Goal: Task Accomplishment & Management: Use online tool/utility

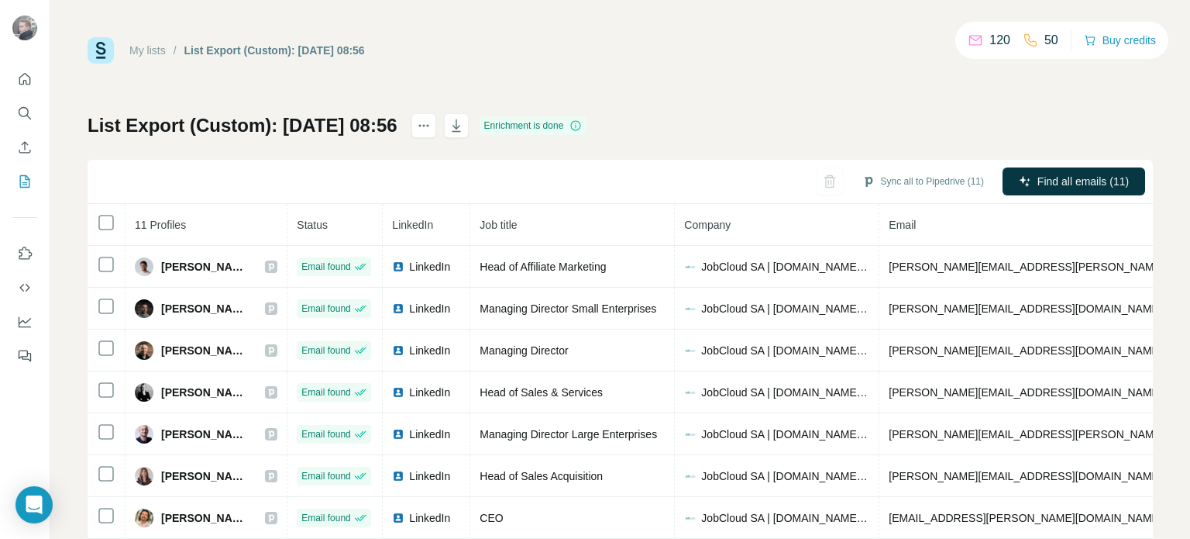
drag, startPoint x: 161, startPoint y: 265, endPoint x: 329, endPoint y: 220, distance: 173.3
click at [247, 263] on span "[PERSON_NAME]" at bounding box center [205, 266] width 88 height 15
copy span "[PERSON_NAME]"
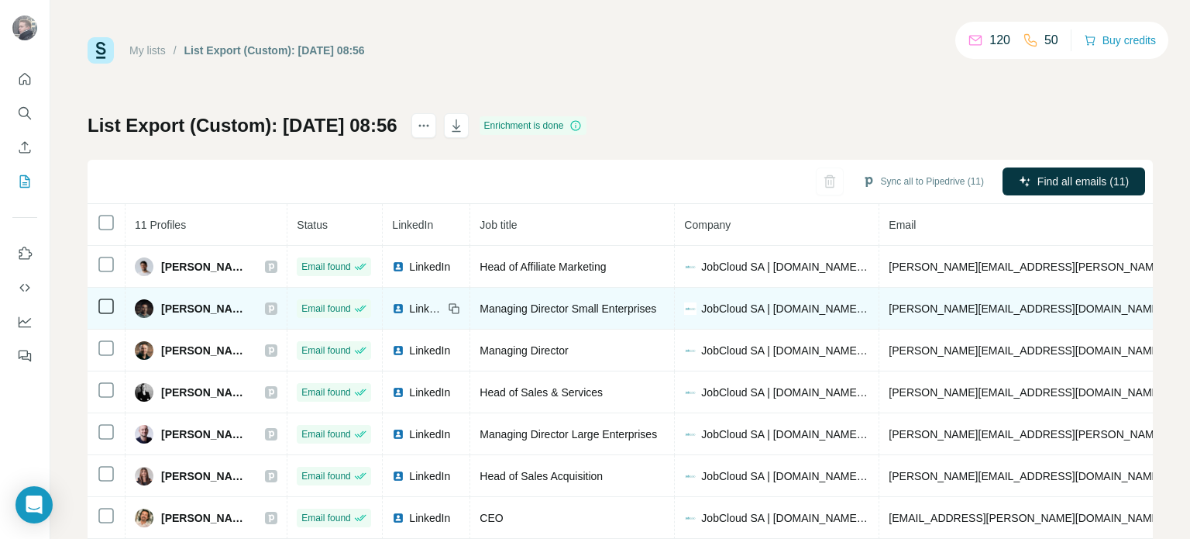
drag, startPoint x: 265, startPoint y: 301, endPoint x: 160, endPoint y: 301, distance: 105.4
click at [160, 301] on div "[PERSON_NAME]" at bounding box center [206, 308] width 143 height 19
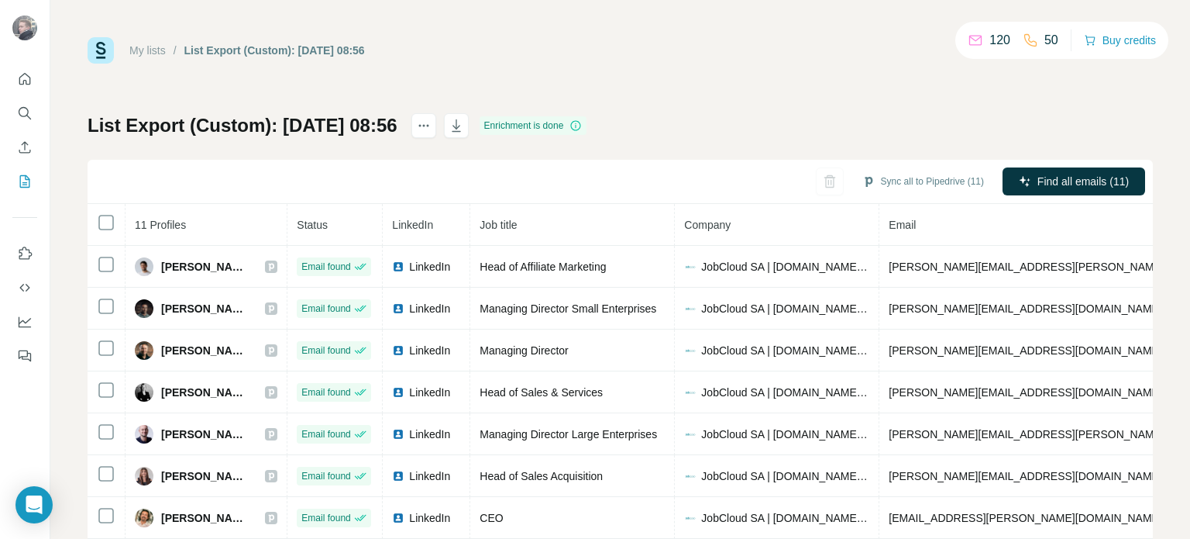
copy span "[PERSON_NAME]"
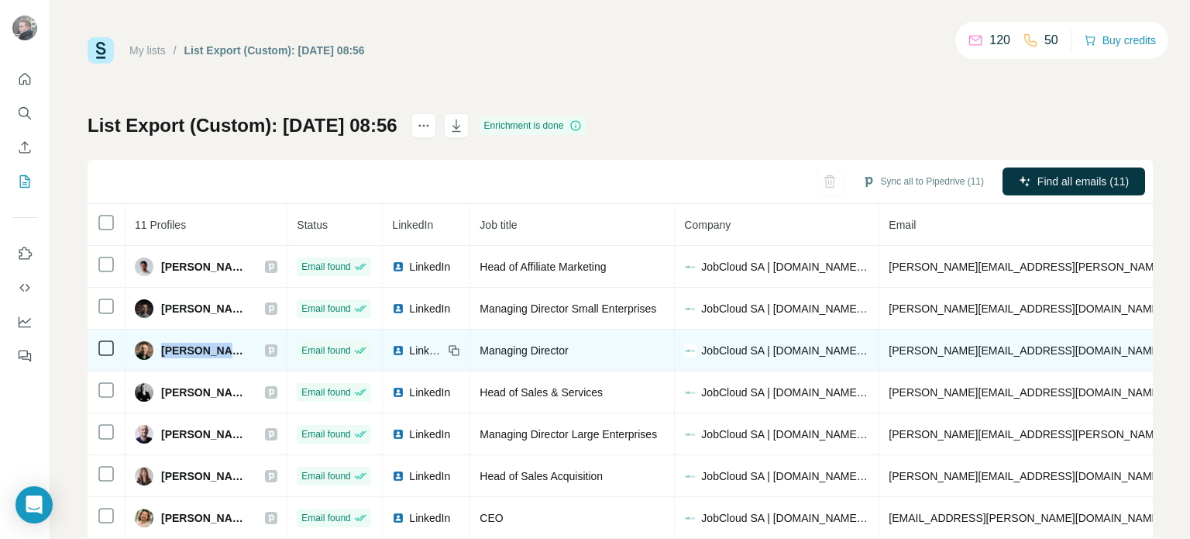
drag, startPoint x: 164, startPoint y: 346, endPoint x: 253, endPoint y: 356, distance: 89.6
click at [253, 356] on div "[PERSON_NAME]" at bounding box center [206, 350] width 143 height 19
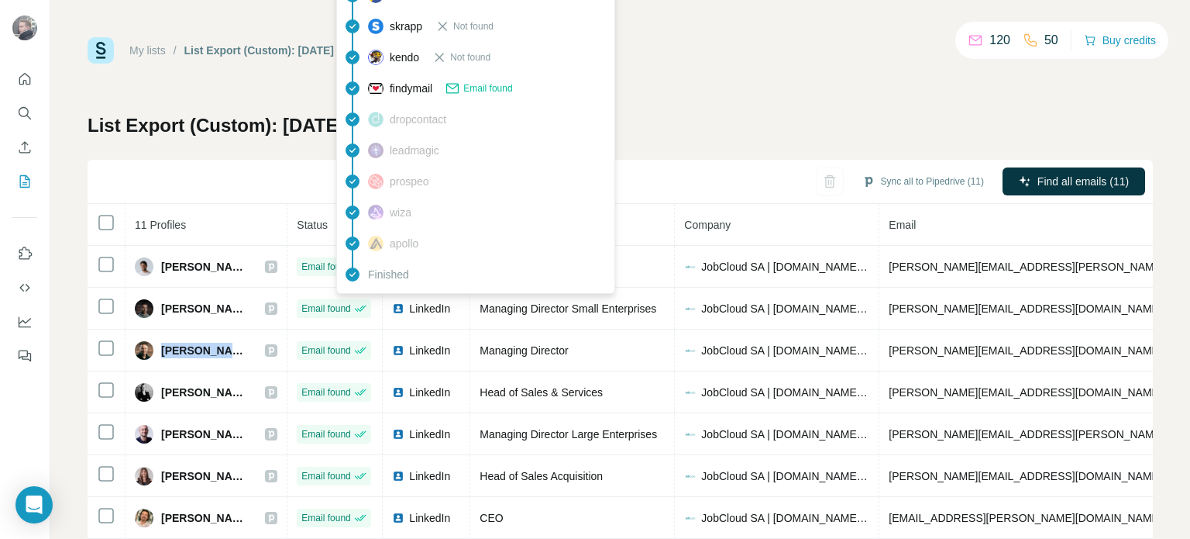
copy span "[PERSON_NAME]"
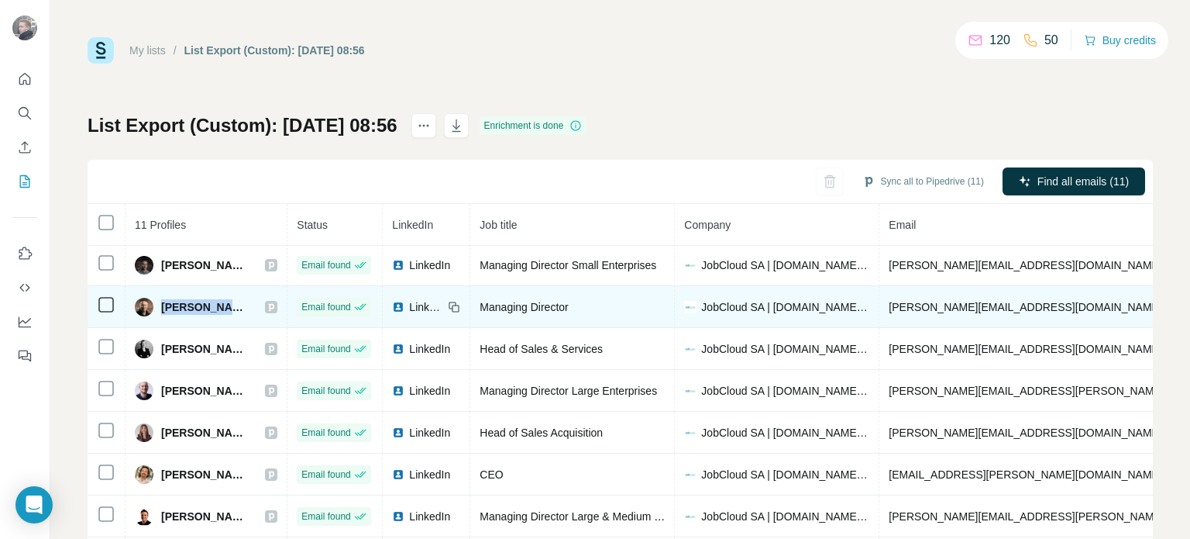
scroll to position [56, 0]
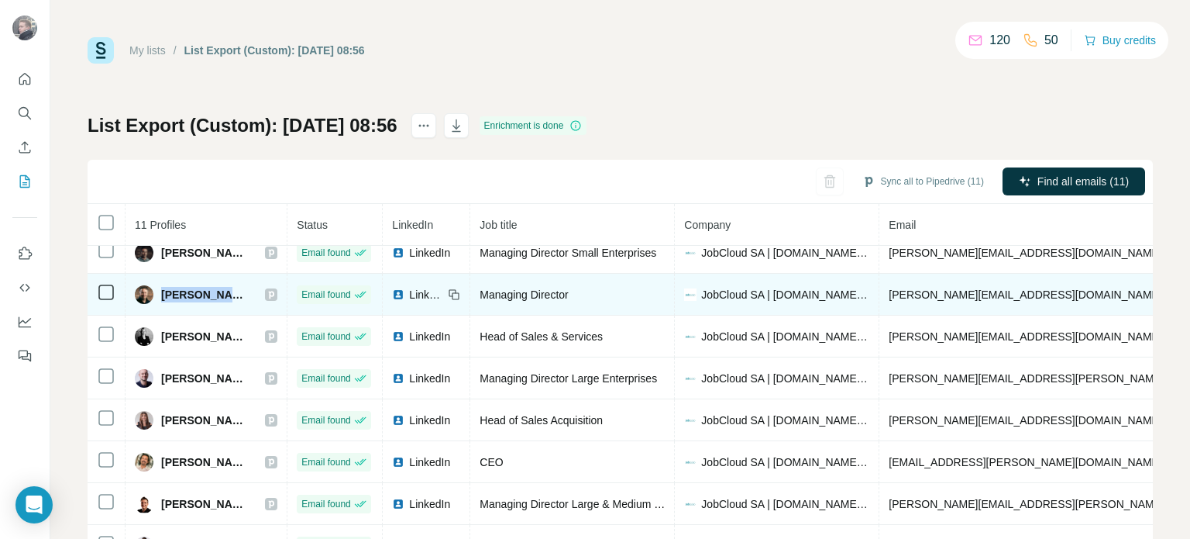
drag, startPoint x: 181, startPoint y: 332, endPoint x: 328, endPoint y: 279, distance: 155.9
click at [241, 332] on span "[PERSON_NAME]" at bounding box center [205, 336] width 88 height 15
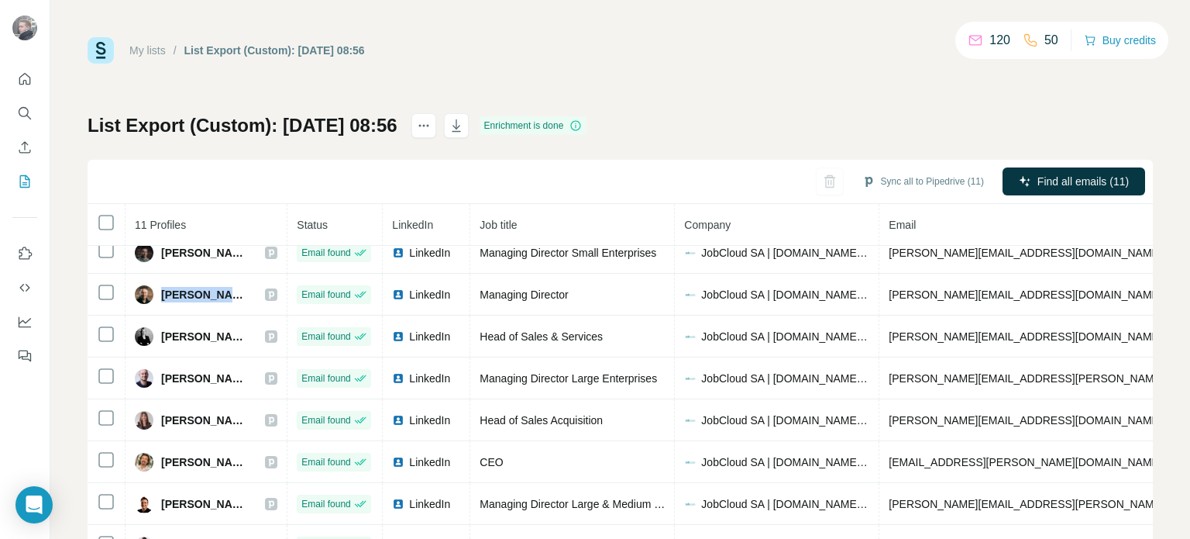
copy span "[PERSON_NAME]"
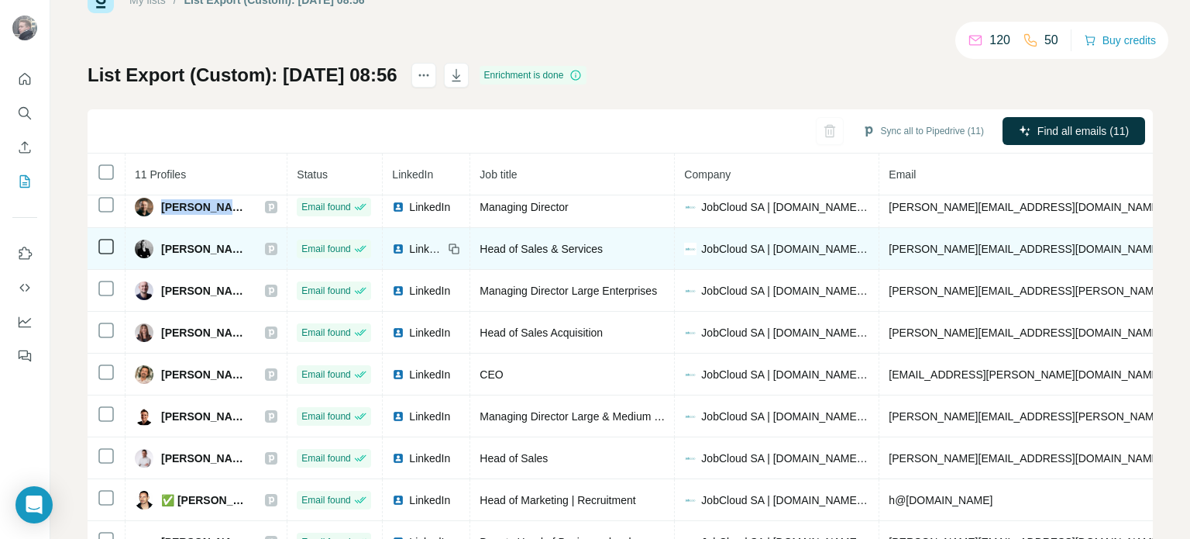
scroll to position [77, 0]
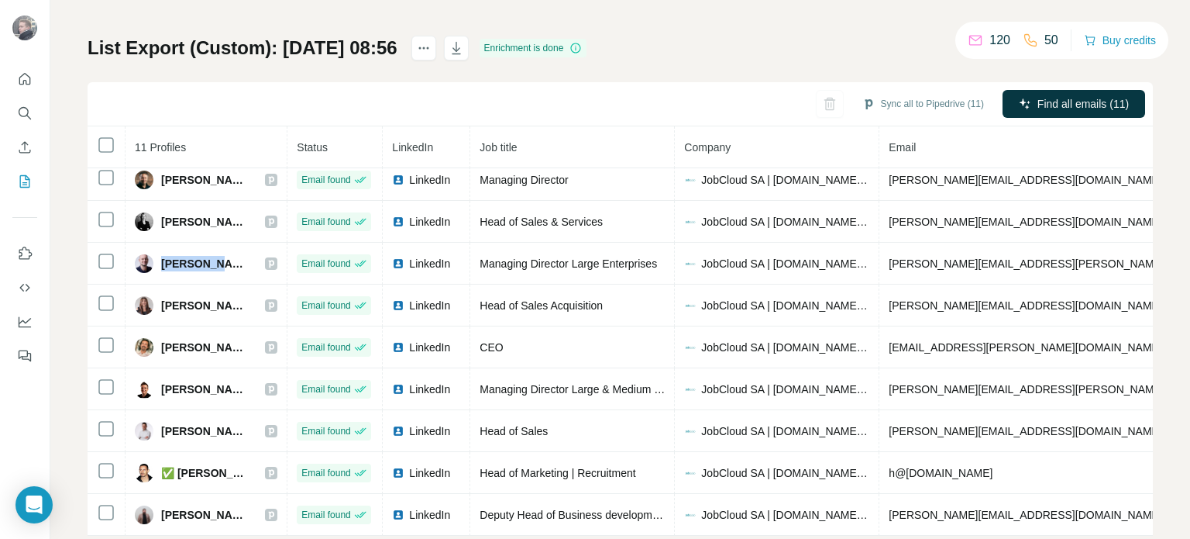
drag, startPoint x: 161, startPoint y: 253, endPoint x: 436, endPoint y: 153, distance: 292.7
click at [212, 256] on span "[PERSON_NAME]" at bounding box center [205, 263] width 88 height 15
copy span "[PERSON_NAME]"
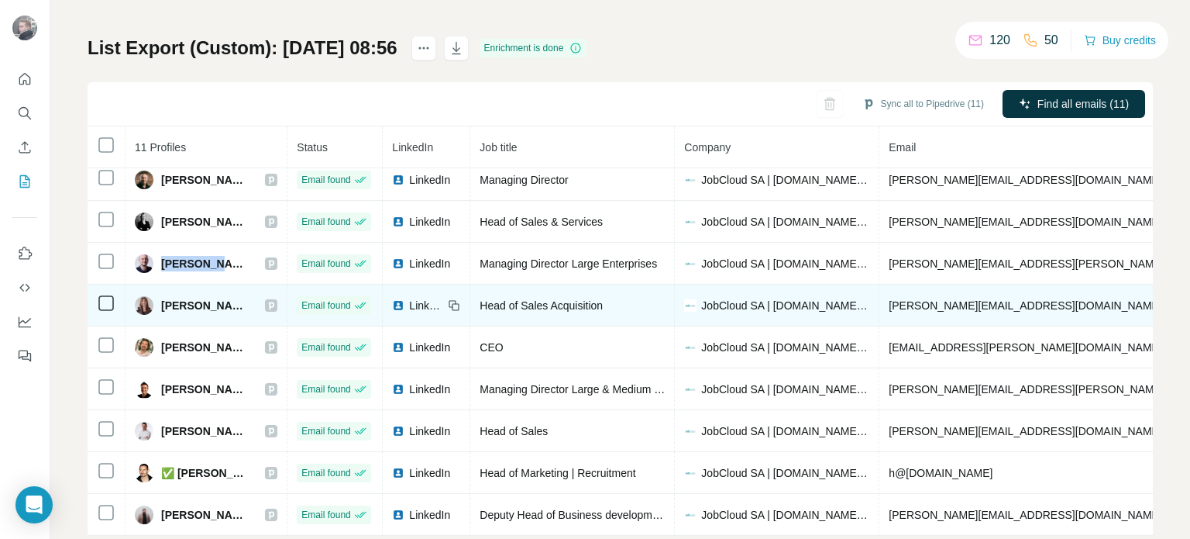
drag, startPoint x: 265, startPoint y: 298, endPoint x: 156, endPoint y: 294, distance: 109.4
click at [156, 296] on div "[PERSON_NAME]" at bounding box center [206, 305] width 143 height 19
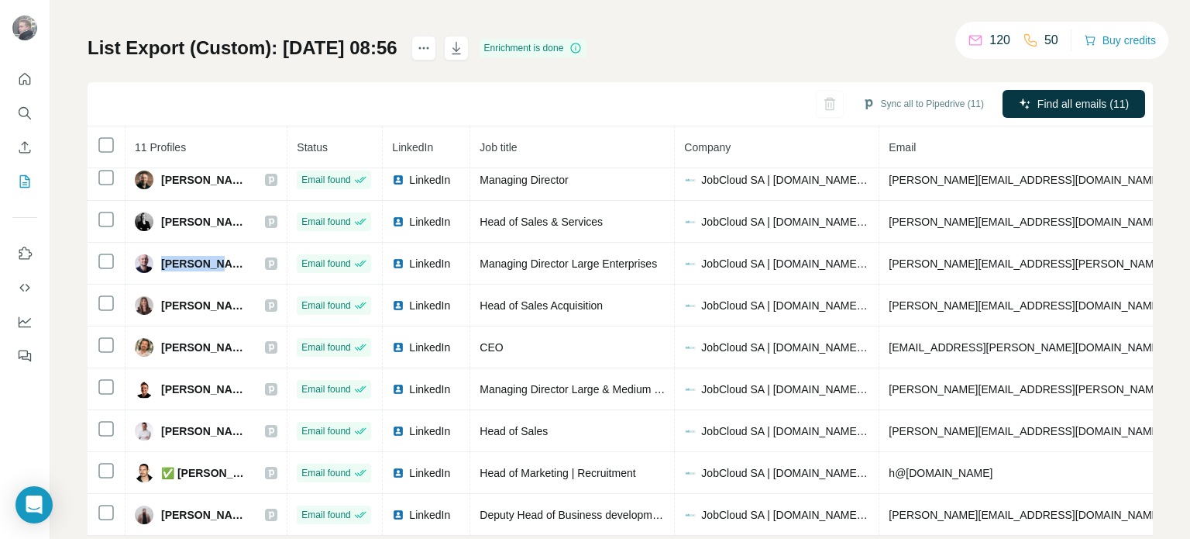
copy div "[PERSON_NAME]"
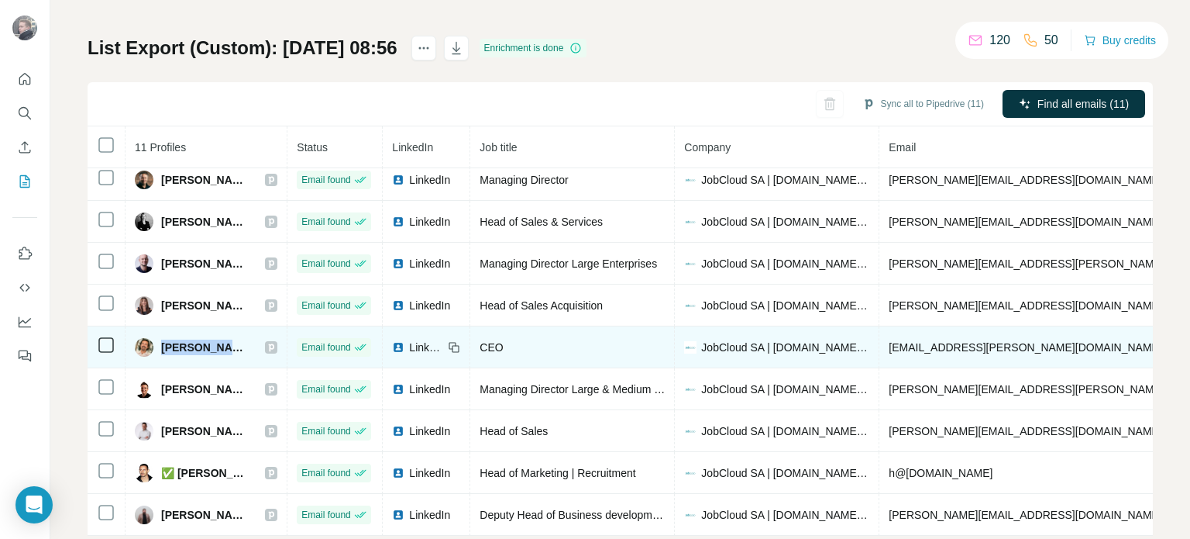
drag, startPoint x: 244, startPoint y: 331, endPoint x: 167, endPoint y: 336, distance: 77.7
click at [164, 338] on div "[PERSON_NAME]" at bounding box center [206, 347] width 143 height 19
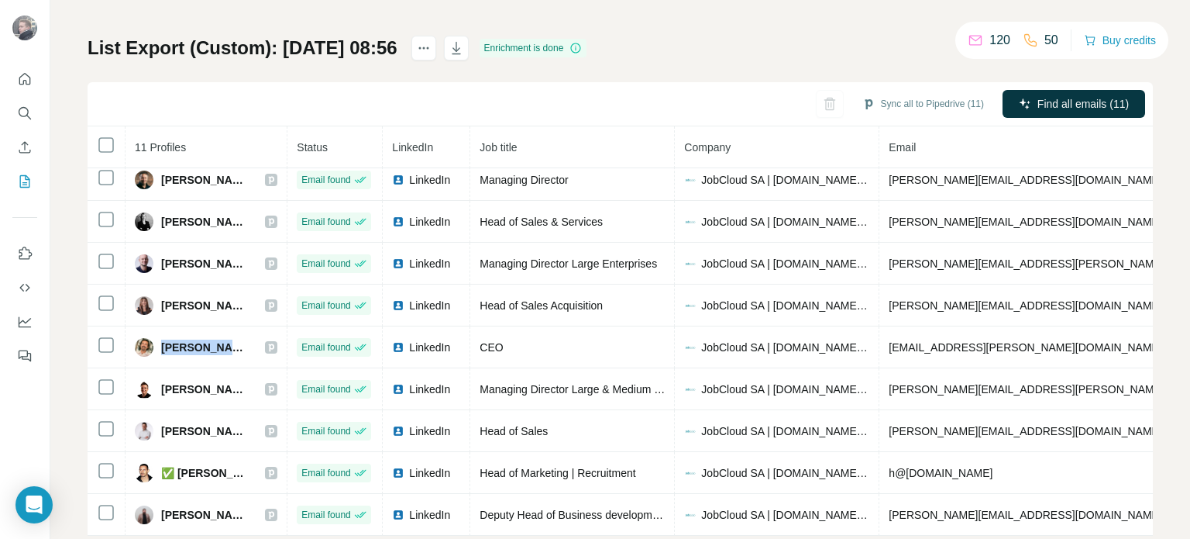
copy span "[PERSON_NAME]"
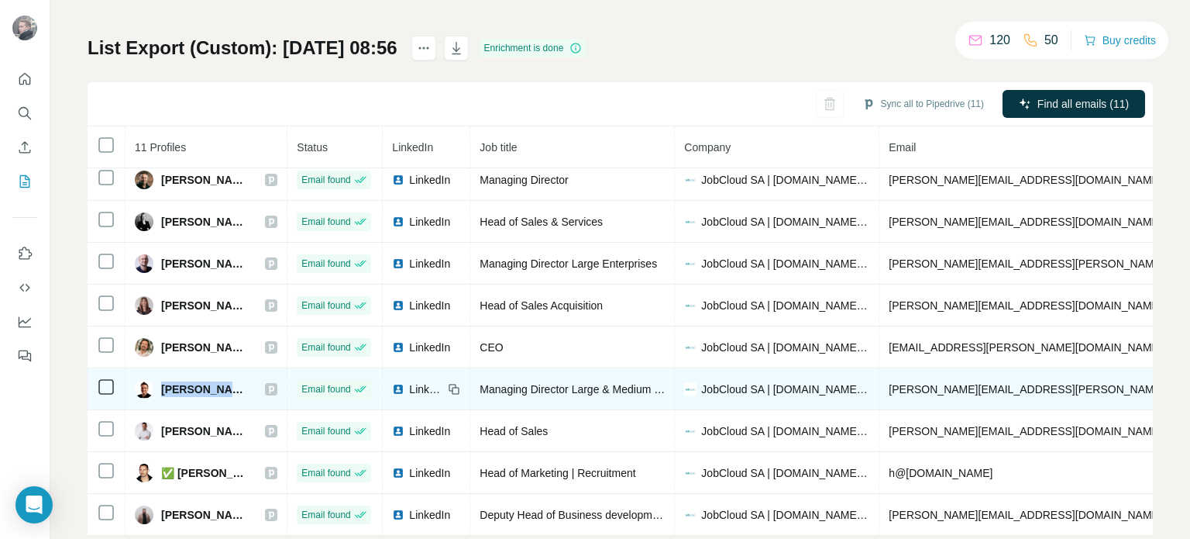
drag, startPoint x: 164, startPoint y: 381, endPoint x: 234, endPoint y: 380, distance: 69.8
click at [234, 380] on div "[PERSON_NAME]" at bounding box center [206, 389] width 143 height 19
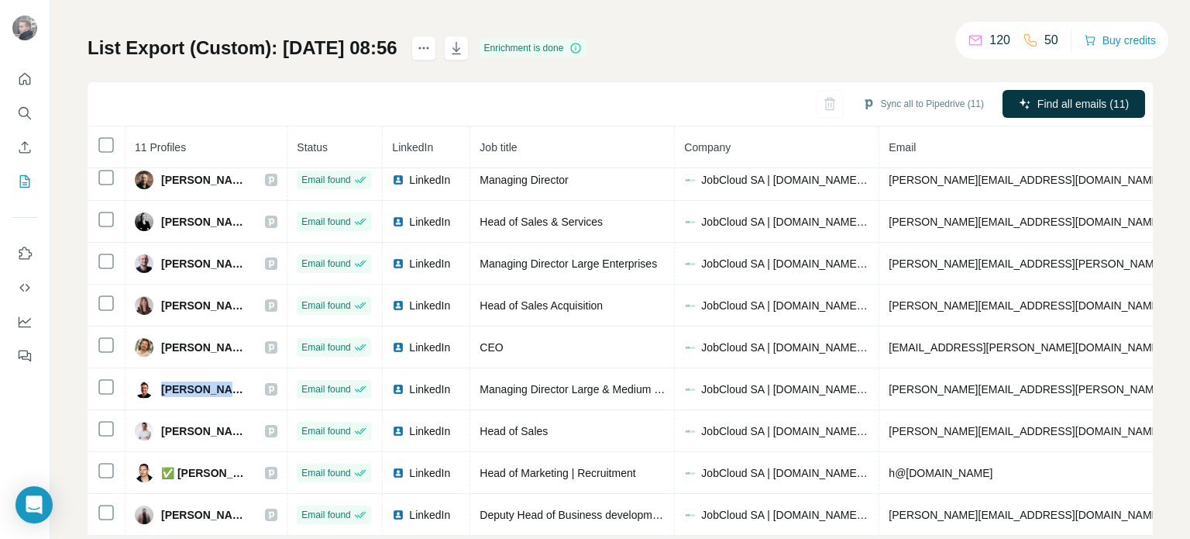
copy span "[PERSON_NAME]"
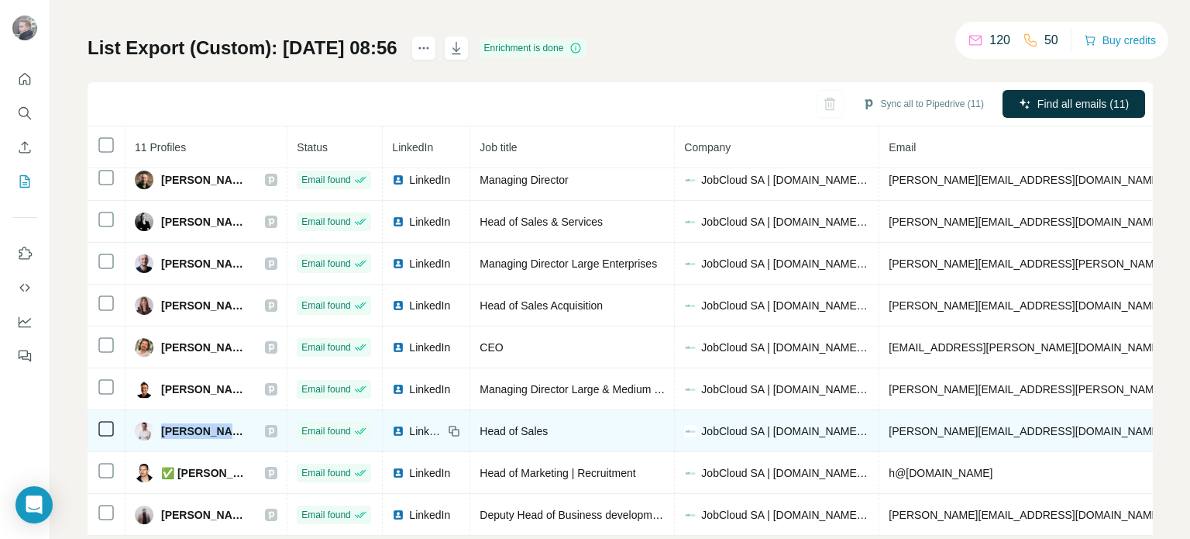
drag, startPoint x: 239, startPoint y: 422, endPoint x: 161, endPoint y: 426, distance: 78.4
click at [161, 426] on div "[PERSON_NAME]" at bounding box center [206, 431] width 143 height 19
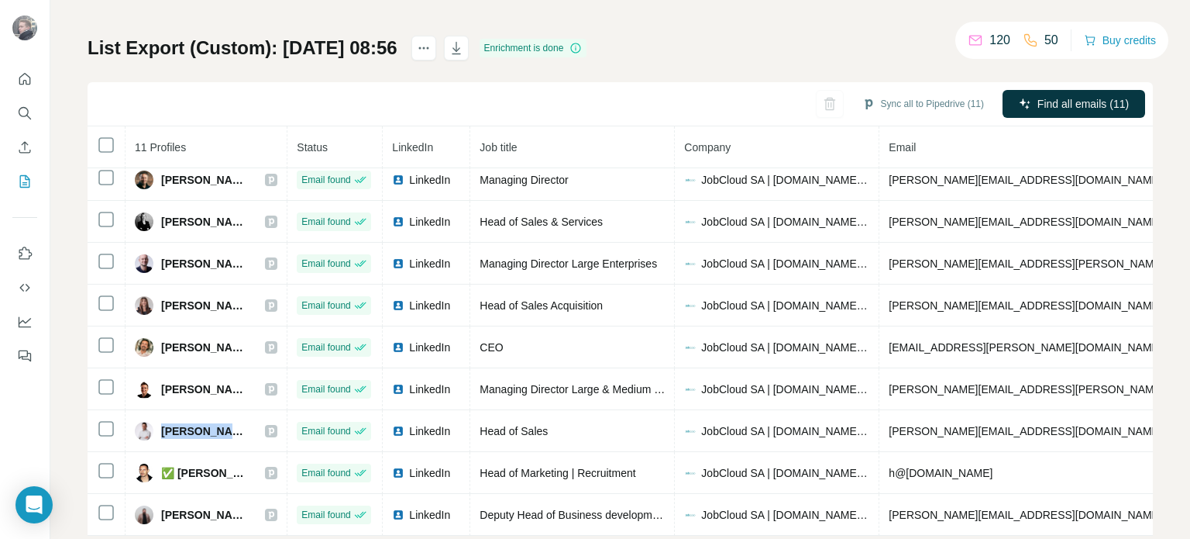
copy span "[PERSON_NAME]"
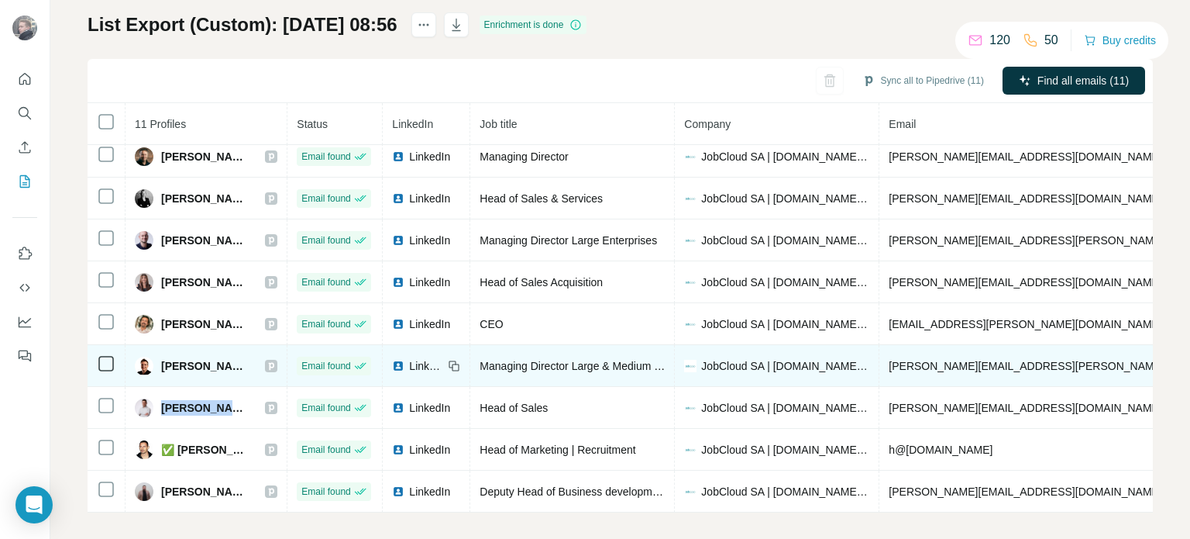
scroll to position [112, 0]
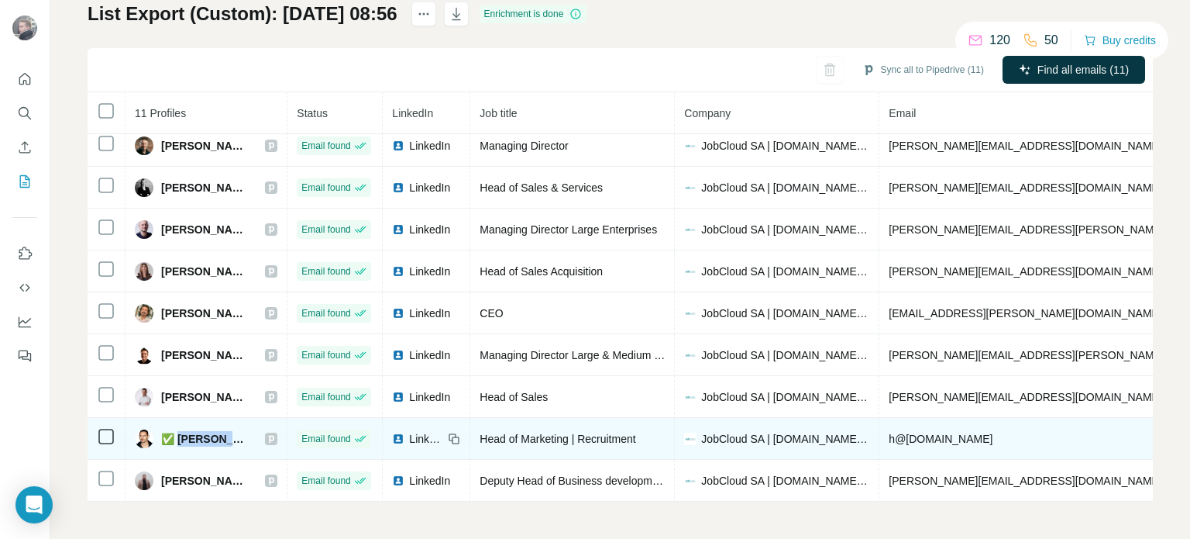
drag, startPoint x: 236, startPoint y: 436, endPoint x: 180, endPoint y: 436, distance: 55.8
click at [180, 436] on div "✅ [PERSON_NAME]" at bounding box center [206, 438] width 143 height 19
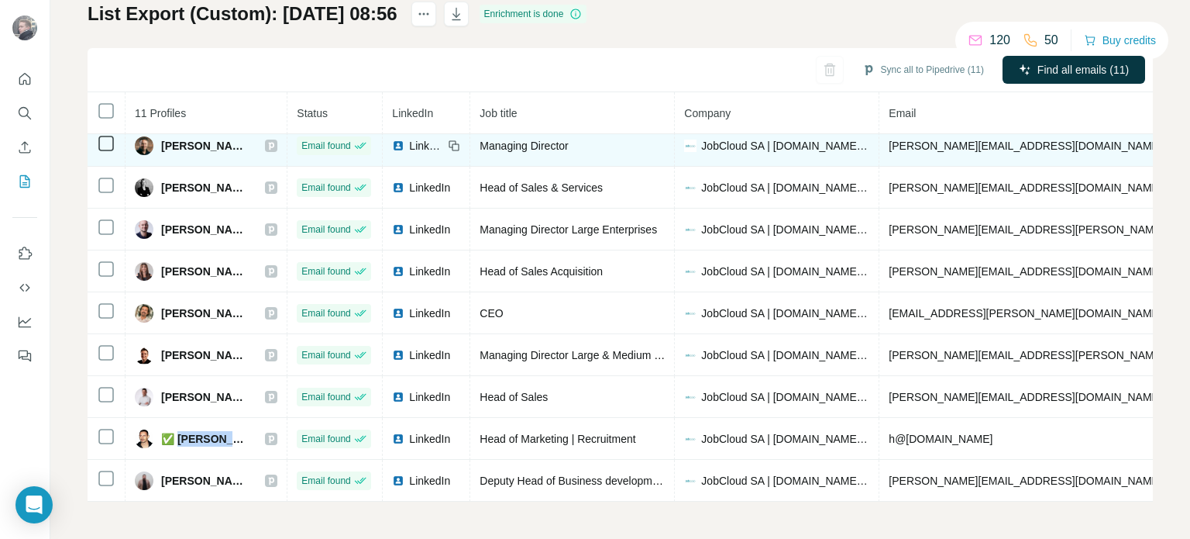
copy span "[PERSON_NAME]"
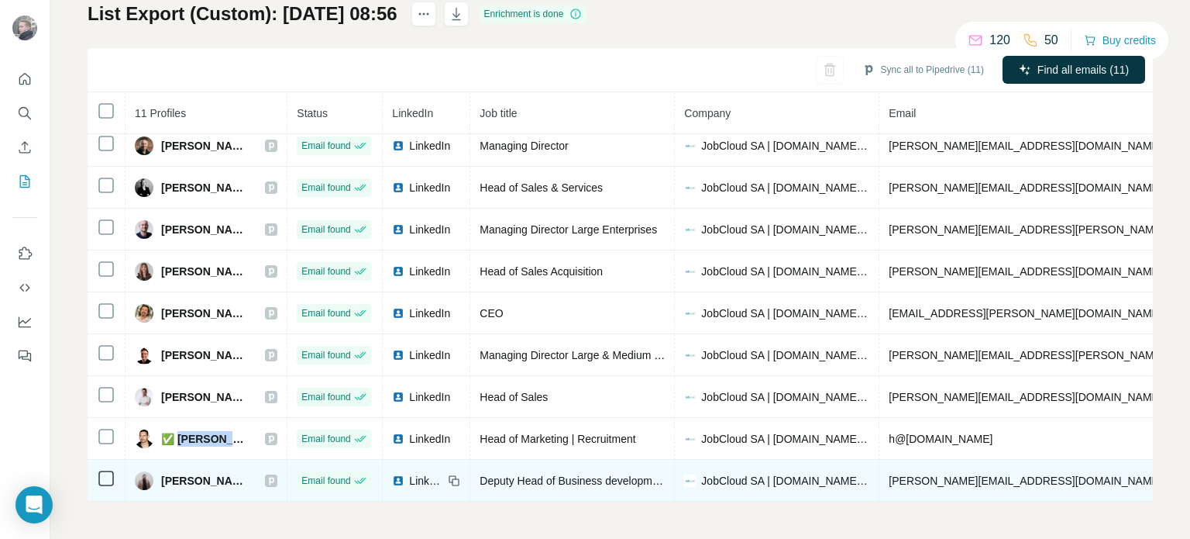
drag, startPoint x: 253, startPoint y: 471, endPoint x: 161, endPoint y: 471, distance: 92.2
click at [161, 471] on div "[PERSON_NAME]" at bounding box center [206, 480] width 143 height 19
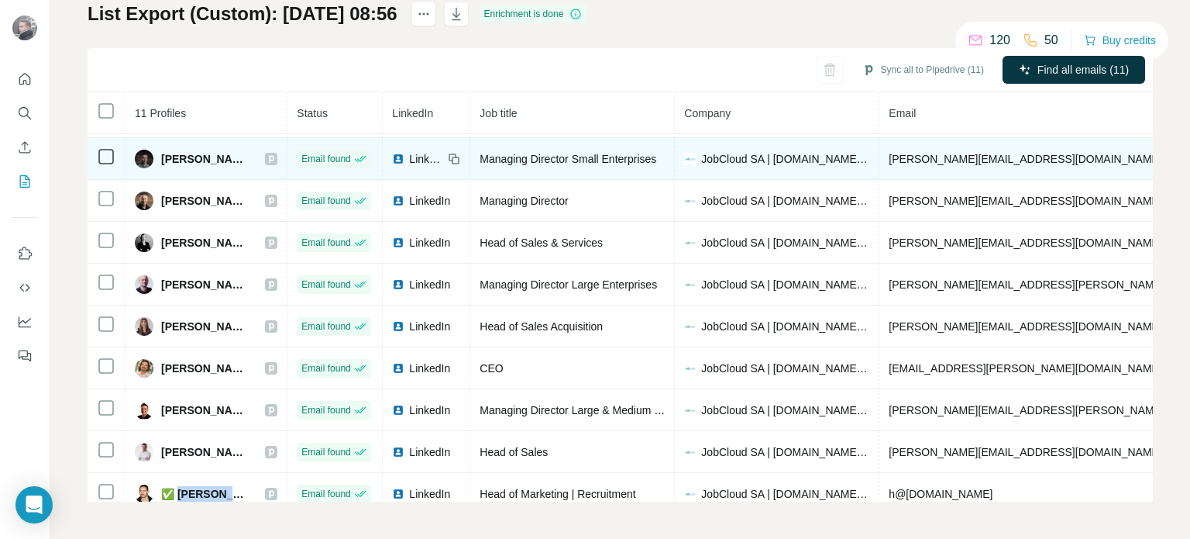
scroll to position [0, 0]
